Goal: Browse casually

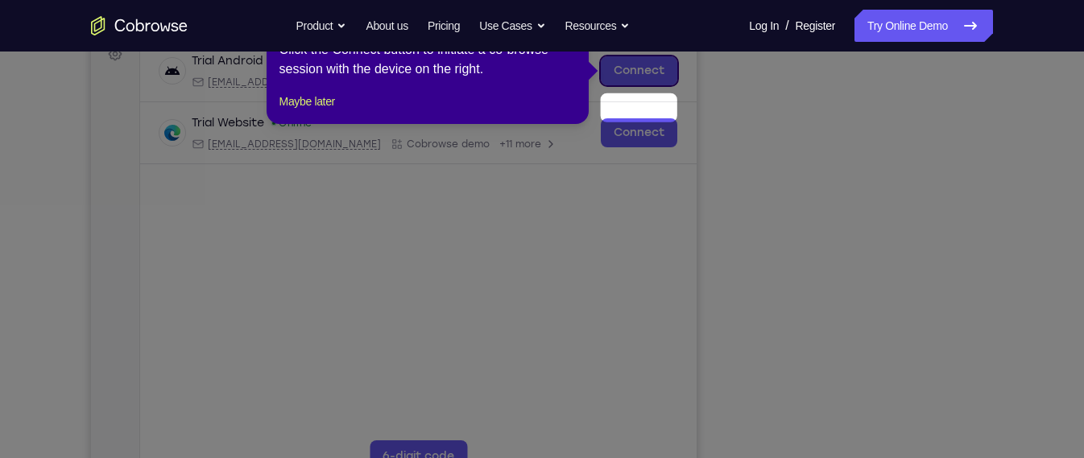
scroll to position [179, 0]
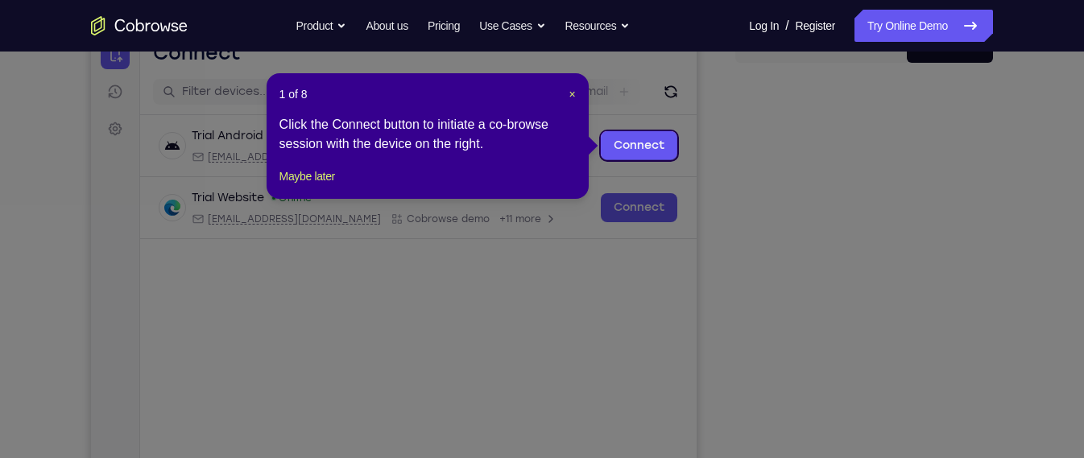
click at [576, 95] on div "1 of 8 × Click the Connect button to initiate a co-browse session with the devi…" at bounding box center [428, 136] width 322 height 126
click at [570, 93] on span "×" at bounding box center [572, 94] width 6 height 13
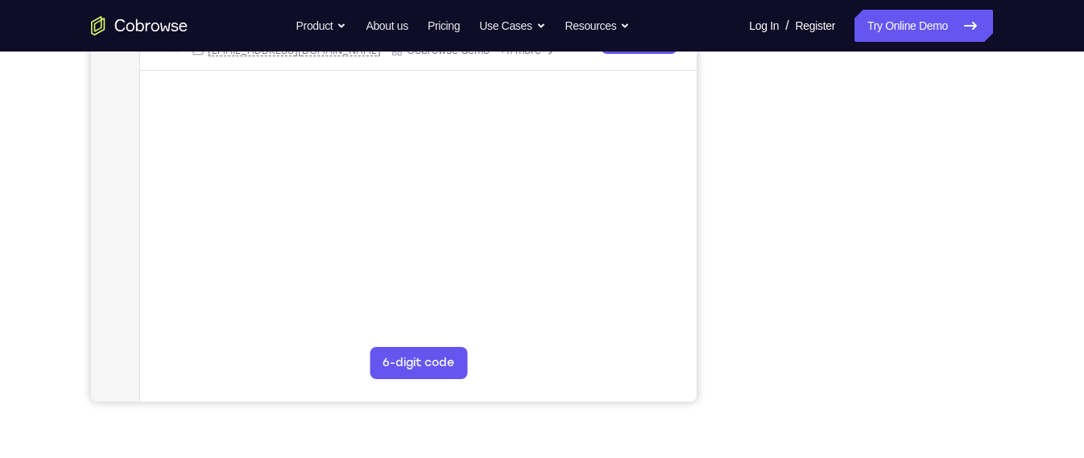
scroll to position [341, 0]
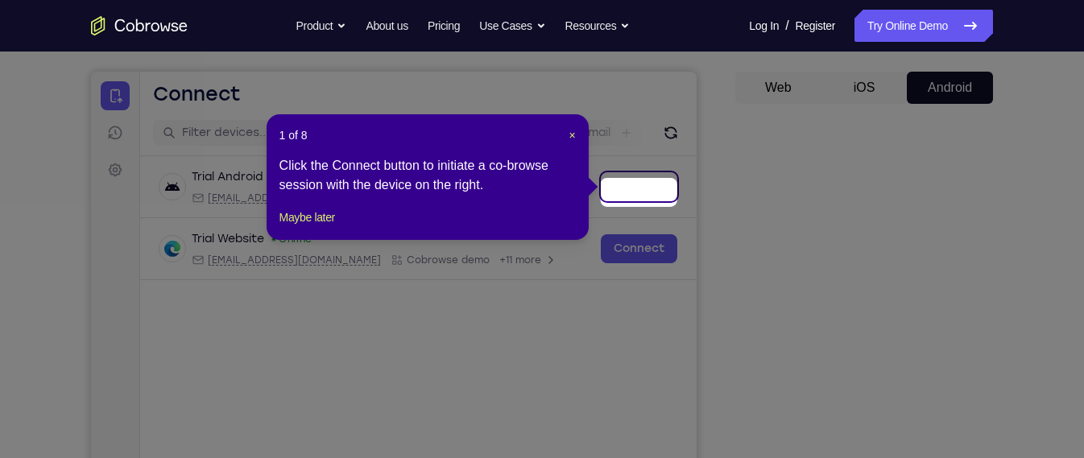
scroll to position [131, 0]
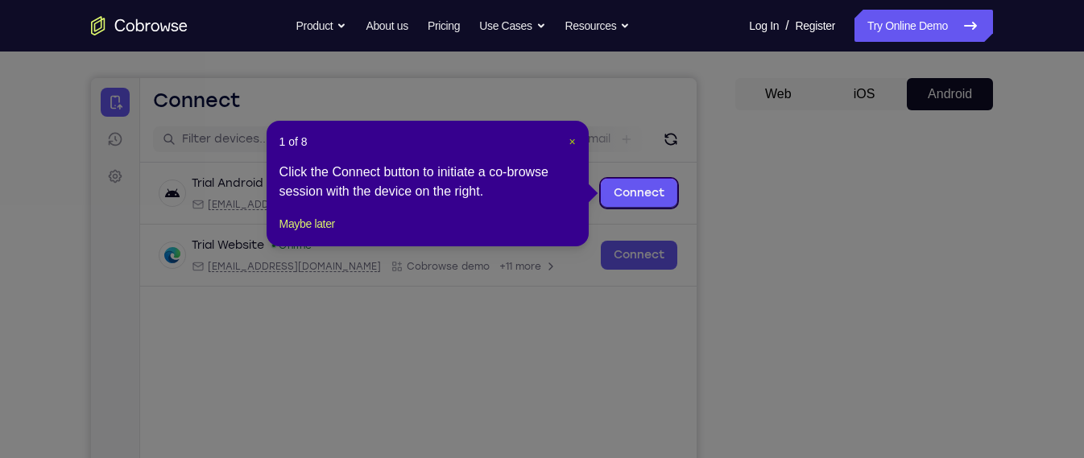
click at [570, 146] on span "×" at bounding box center [572, 141] width 6 height 13
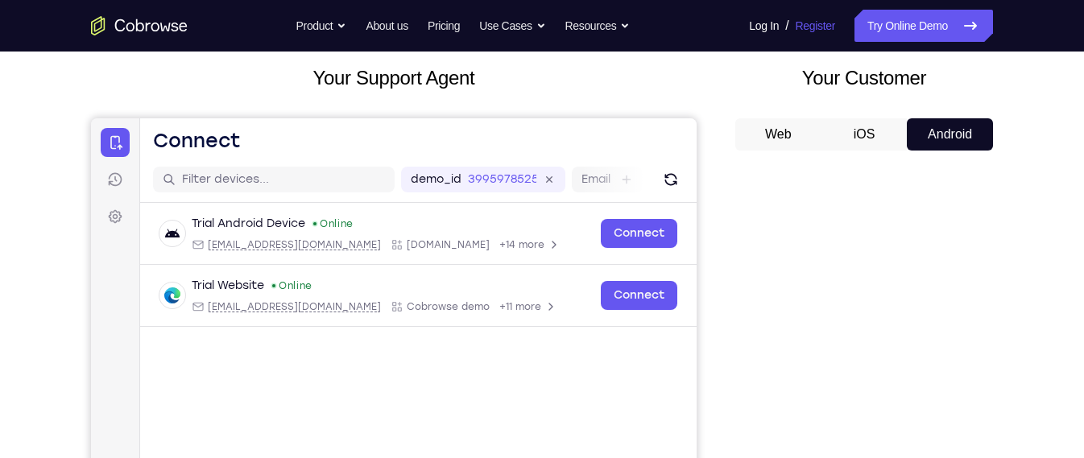
scroll to position [89, 0]
